Goal: Task Accomplishment & Management: Use online tool/utility

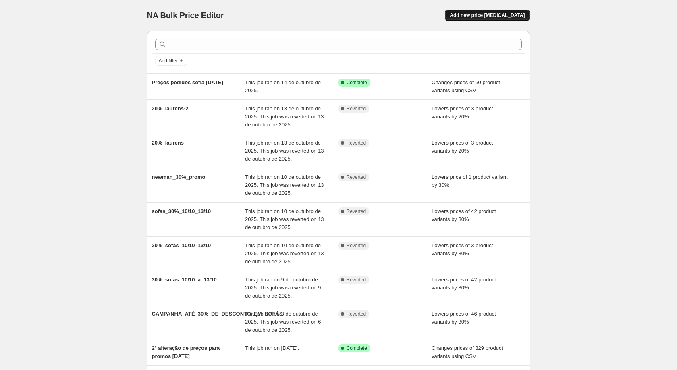
click at [496, 15] on span "Add new price [MEDICAL_DATA]" at bounding box center [487, 15] width 75 height 6
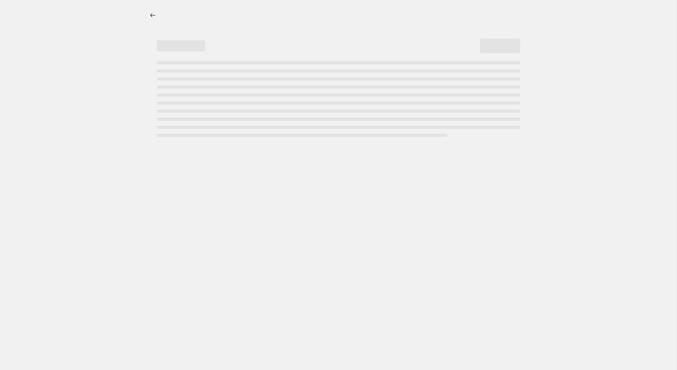
select select "percentage"
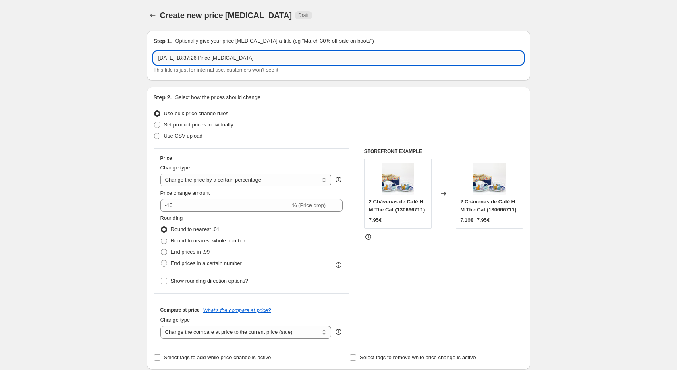
click at [237, 62] on input "[DATE] 18:37:26 Price [MEDICAL_DATA]" at bounding box center [339, 58] width 370 height 13
click at [238, 62] on input "[DATE] 18:37:26 Price [MEDICAL_DATA]" at bounding box center [339, 58] width 370 height 13
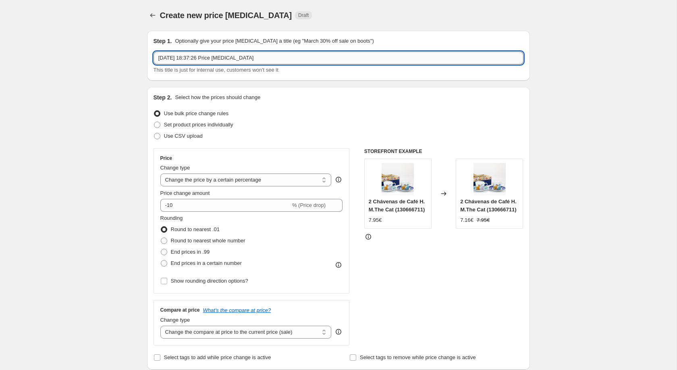
click at [238, 62] on input "[DATE] 18:37:26 Price [MEDICAL_DATA]" at bounding box center [339, 58] width 370 height 13
type input "Sofas_30%_"
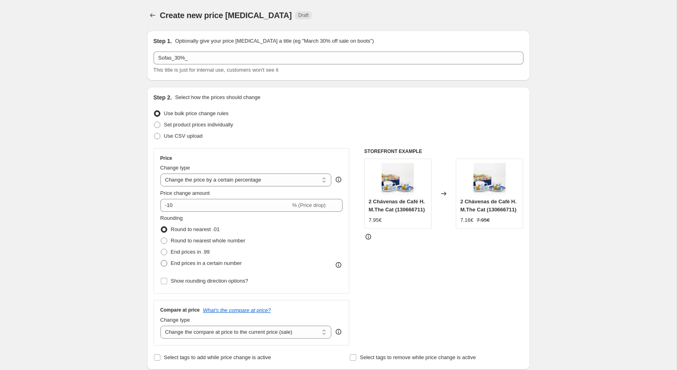
click at [189, 265] on span "End prices in a certain number" at bounding box center [206, 263] width 71 height 6
click at [161, 261] on input "End prices in a certain number" at bounding box center [161, 260] width 0 height 0
radio input "true"
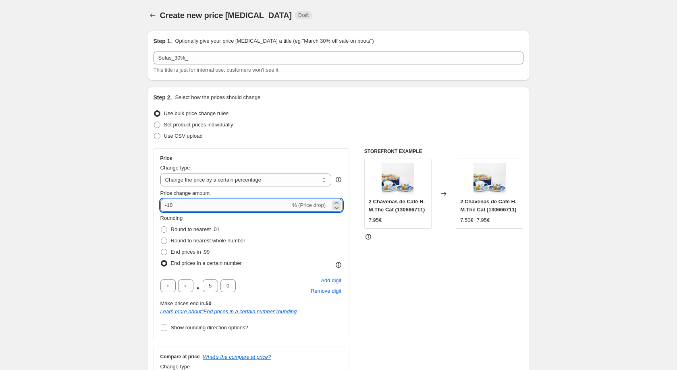
click at [202, 206] on input "-10" at bounding box center [225, 205] width 130 height 13
type input "-1"
type input "-30"
drag, startPoint x: 215, startPoint y: 287, endPoint x: 210, endPoint y: 289, distance: 5.2
click at [210, 289] on input "5" at bounding box center [210, 286] width 15 height 13
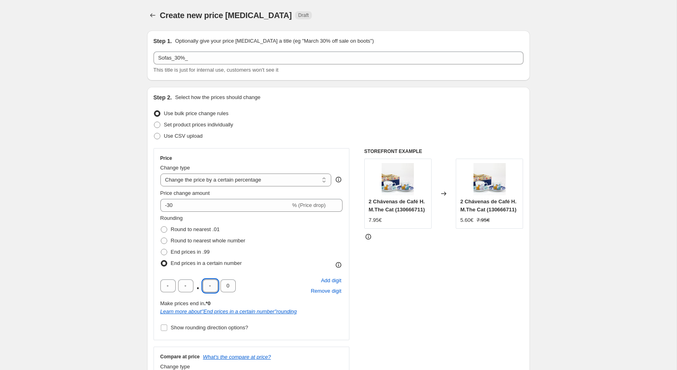
type input "3"
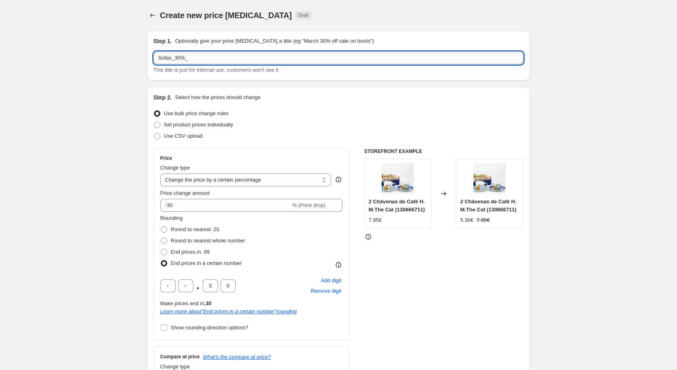
click at [202, 61] on input "Sofas_30%_" at bounding box center [339, 58] width 370 height 13
click at [191, 55] on input "Sofas_30%_valor" at bounding box center [339, 58] width 370 height 13
type input "Sofas_30%_16_a_20"
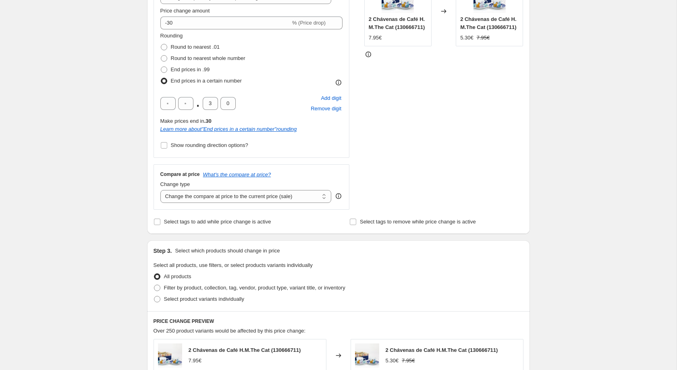
scroll to position [278, 0]
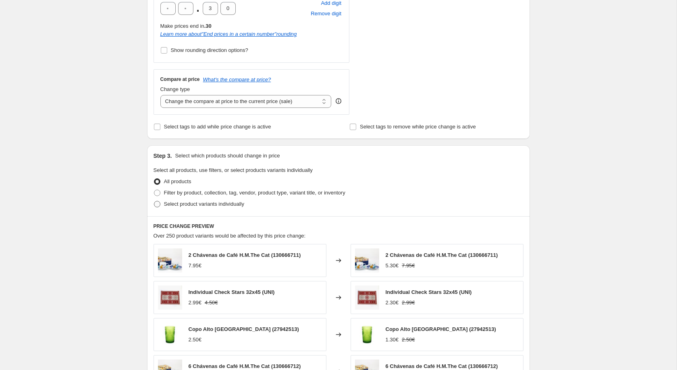
click at [230, 204] on label "Select product variants individually" at bounding box center [199, 204] width 91 height 11
click at [154, 202] on input "Select product variants individually" at bounding box center [154, 201] width 0 height 0
radio input "true"
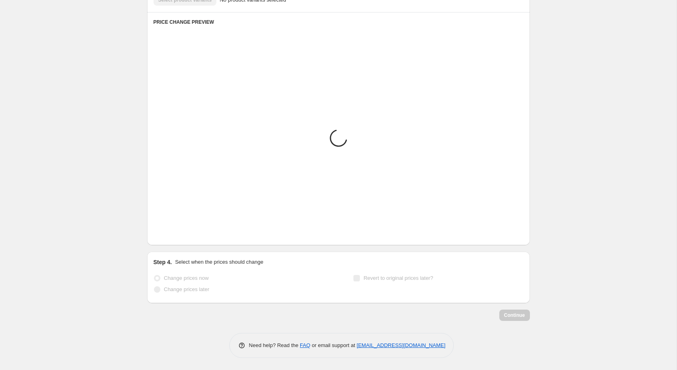
scroll to position [308, 0]
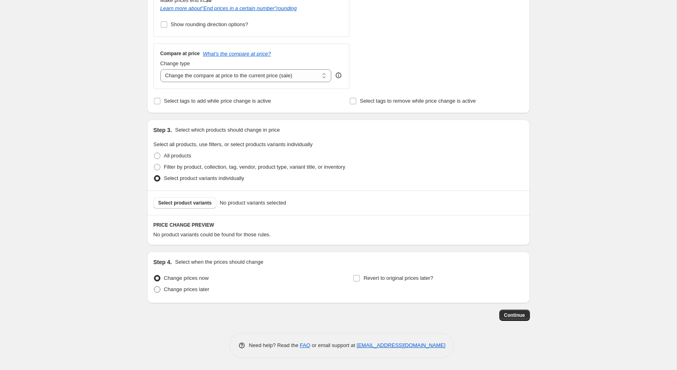
click at [203, 289] on span "Change prices later" at bounding box center [187, 290] width 46 height 6
click at [154, 287] on input "Change prices later" at bounding box center [154, 287] width 0 height 0
radio input "true"
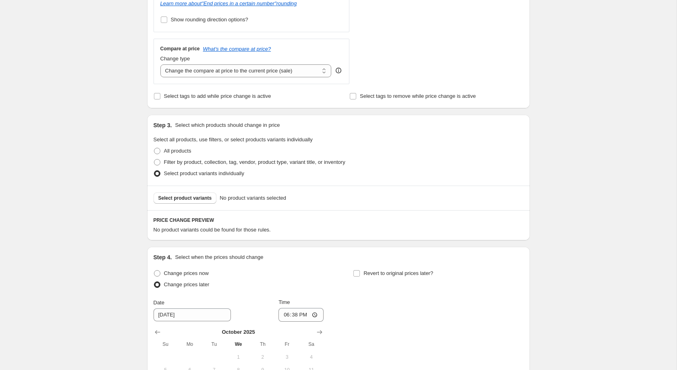
click at [357, 285] on div "Revert to original prices later?" at bounding box center [438, 280] width 170 height 24
click at [363, 279] on label "Revert to original prices later?" at bounding box center [393, 273] width 80 height 11
click at [360, 277] on input "Revert to original prices later?" at bounding box center [356, 273] width 6 height 6
checkbox input "true"
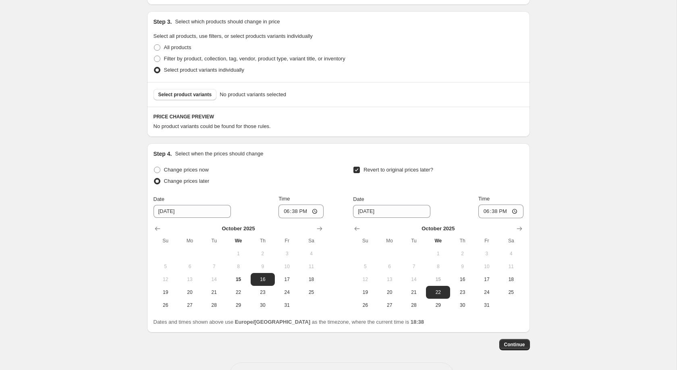
scroll to position [414, 0]
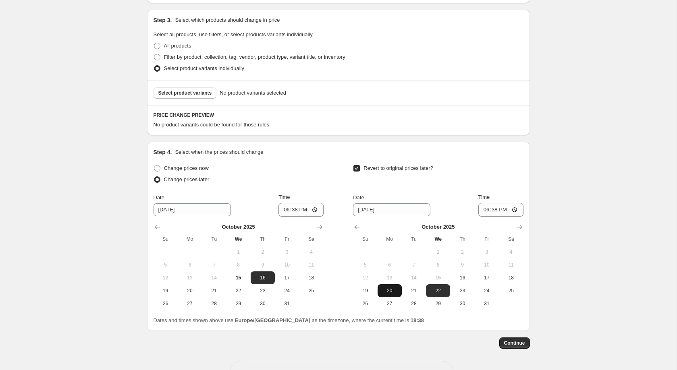
click at [391, 294] on span "20" at bounding box center [390, 291] width 18 height 6
type input "[DATE]"
click at [501, 217] on input "18:38" at bounding box center [500, 210] width 45 height 14
click at [494, 214] on input "18:38" at bounding box center [500, 210] width 45 height 14
type input "23:59"
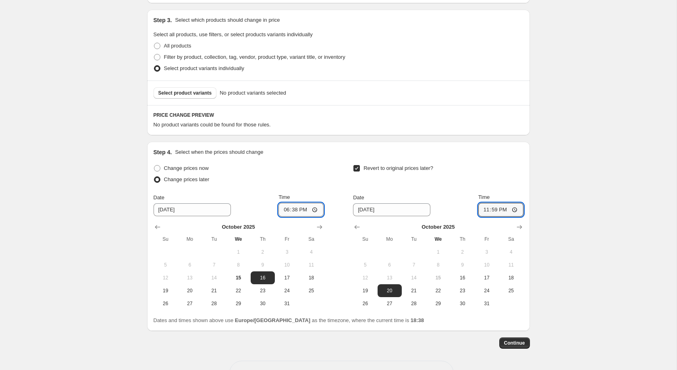
click at [296, 216] on input "18:38" at bounding box center [301, 210] width 45 height 14
type input "00:05"
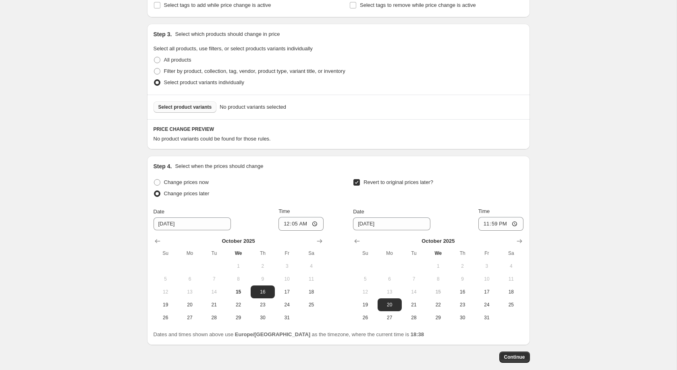
scroll to position [398, 0]
click at [206, 110] on button "Select product variants" at bounding box center [185, 108] width 63 height 11
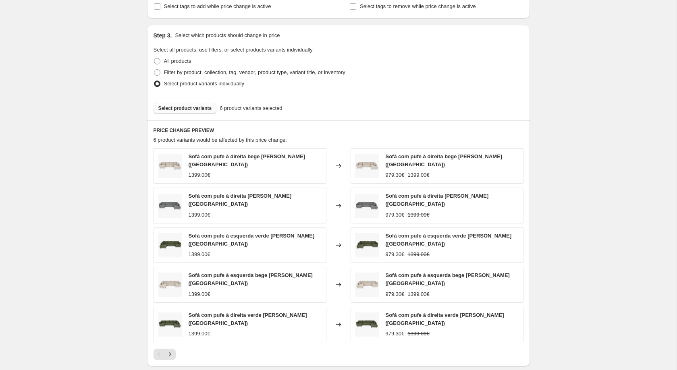
click at [206, 112] on span "Select product variants" at bounding box center [185, 108] width 54 height 6
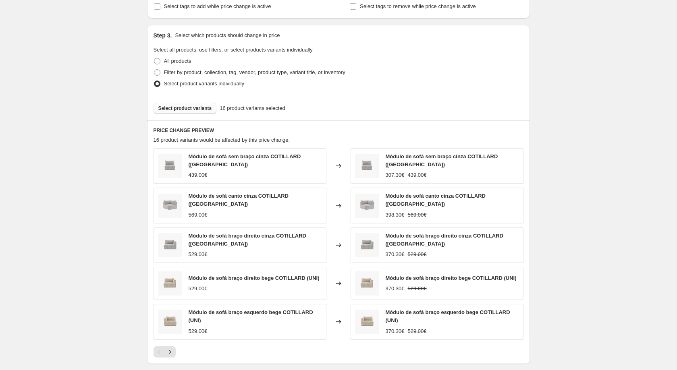
click at [196, 112] on span "Select product variants" at bounding box center [185, 108] width 54 height 6
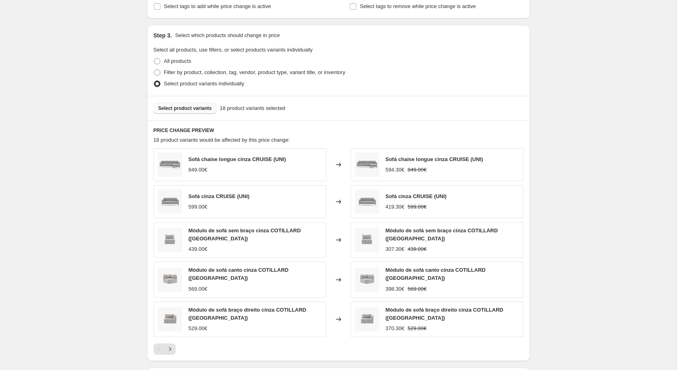
click at [202, 110] on span "Select product variants" at bounding box center [185, 108] width 54 height 6
click at [197, 111] on span "Select product variants" at bounding box center [185, 108] width 54 height 6
click at [184, 109] on button "Select product variants" at bounding box center [185, 108] width 63 height 11
click at [180, 114] on button "Select product variants" at bounding box center [185, 108] width 63 height 11
click at [206, 111] on span "Select product variants" at bounding box center [185, 108] width 54 height 6
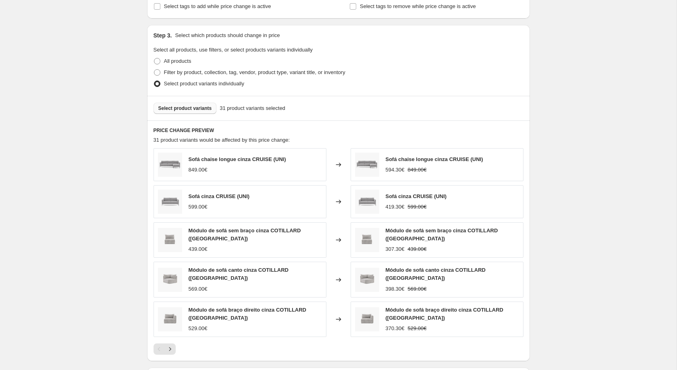
click at [189, 121] on div "Select product variants 31 product variants selected" at bounding box center [338, 108] width 383 height 25
click at [191, 112] on span "Select product variants" at bounding box center [185, 108] width 54 height 6
click at [201, 106] on div "Select product variants 36 product variants selected" at bounding box center [338, 108] width 383 height 25
click at [200, 112] on span "Select product variants" at bounding box center [185, 108] width 54 height 6
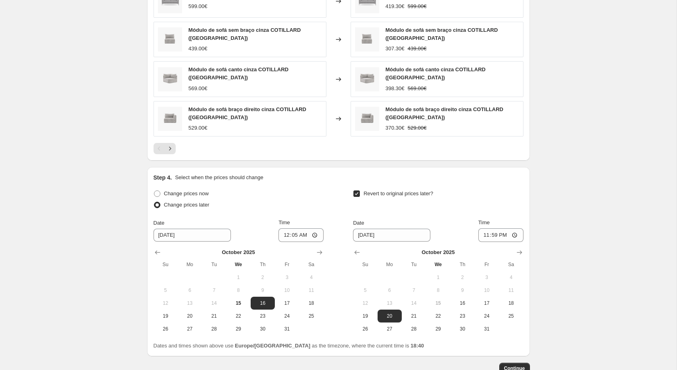
scroll to position [649, 0]
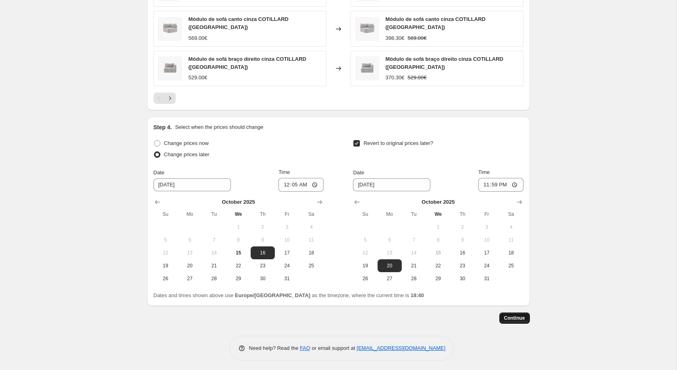
click at [519, 313] on button "Continue" at bounding box center [514, 318] width 31 height 11
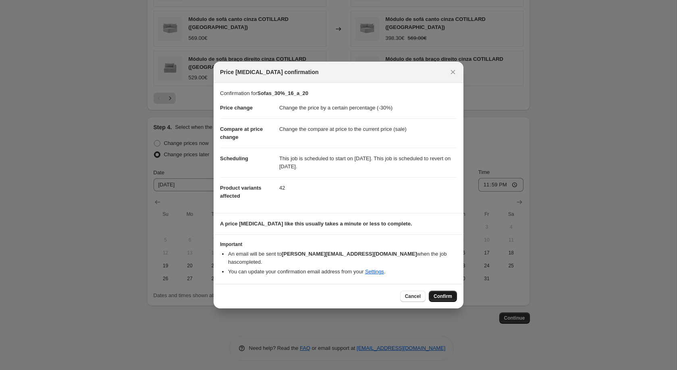
click at [434, 291] on button "Confirm" at bounding box center [443, 296] width 28 height 11
